Goal: Task Accomplishment & Management: Manage account settings

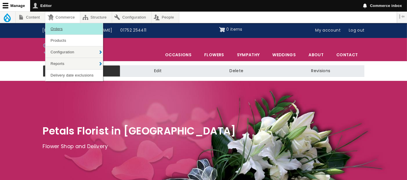
click at [62, 28] on link "Orders" at bounding box center [74, 28] width 57 height 11
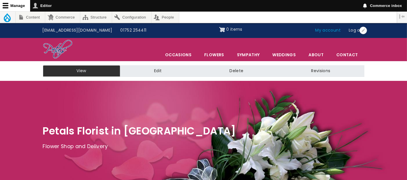
click at [327, 30] on link "My account" at bounding box center [329, 30] width 34 height 11
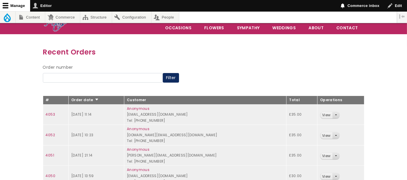
scroll to position [64, 0]
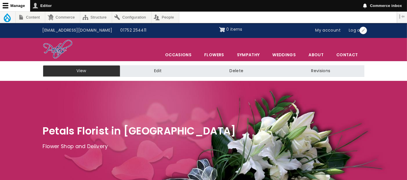
click at [330, 29] on link "My account" at bounding box center [329, 30] width 34 height 11
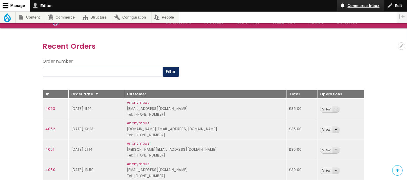
scroll to position [55, 0]
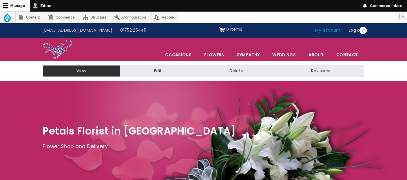
click at [322, 30] on link "My account" at bounding box center [329, 30] width 34 height 11
